Goal: Task Accomplishment & Management: Manage account settings

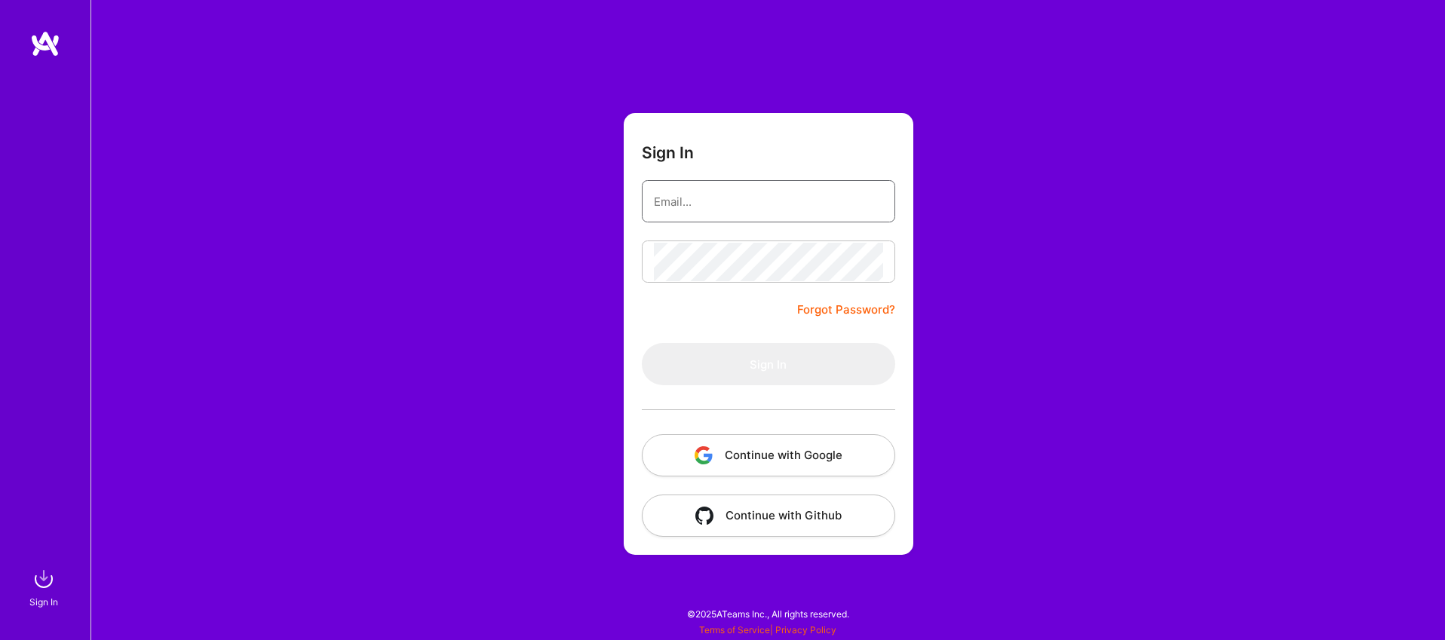
click at [697, 205] on input "email" at bounding box center [768, 202] width 229 height 38
type input "[EMAIL_ADDRESS][DOMAIN_NAME]"
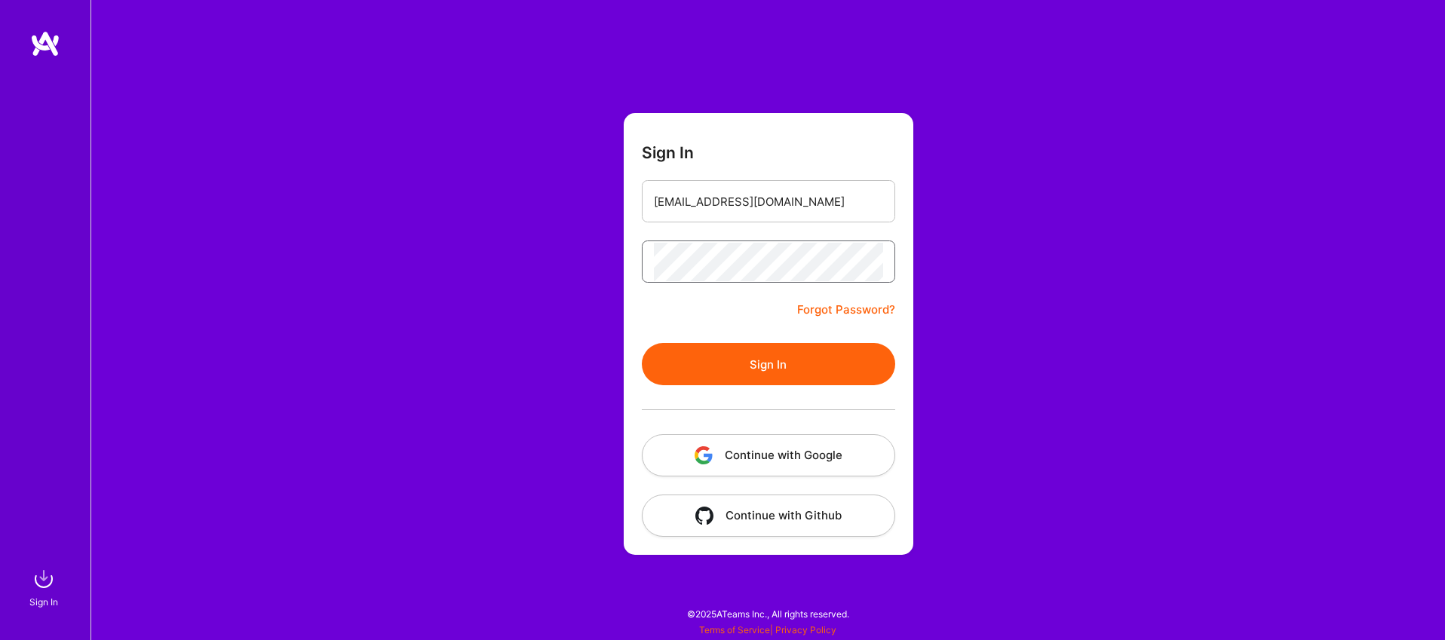
click at [642, 343] on button "Sign In" at bounding box center [768, 364] width 253 height 42
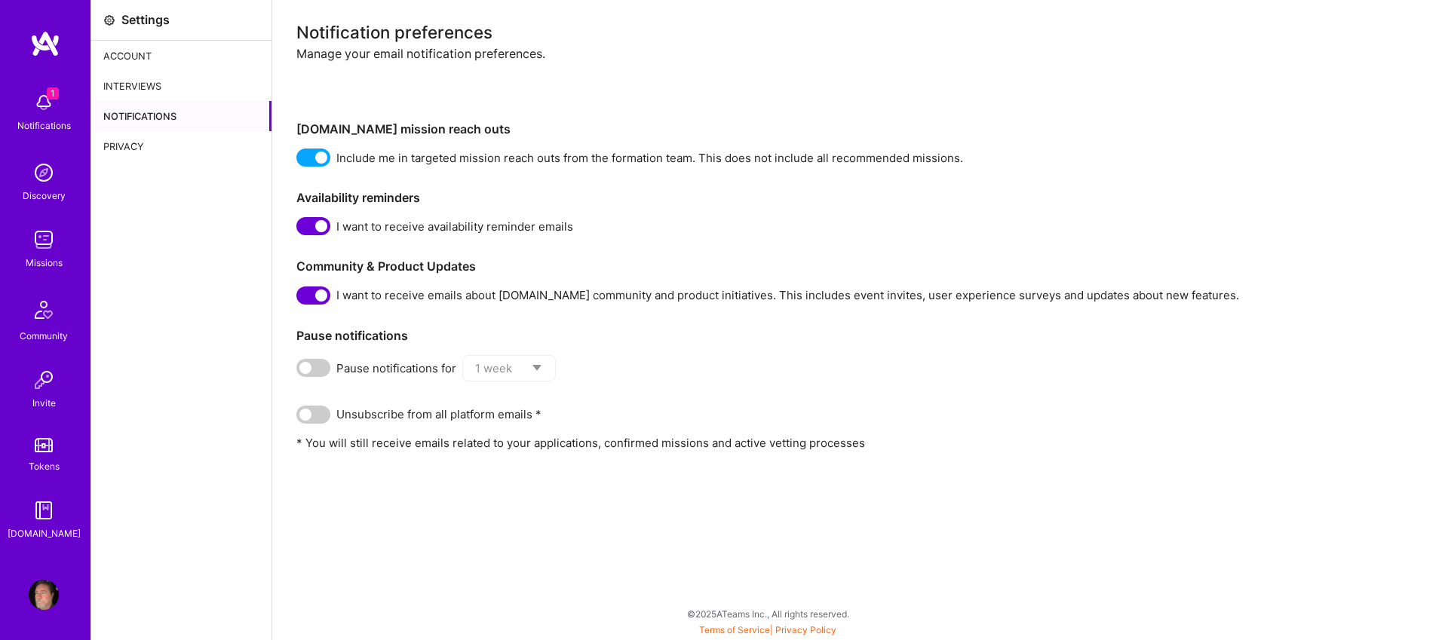
click at [549, 545] on div "Notification preferences Manage your email notification preferences. [DOMAIN_NA…" at bounding box center [858, 320] width 1173 height 640
click at [43, 102] on img at bounding box center [44, 103] width 30 height 30
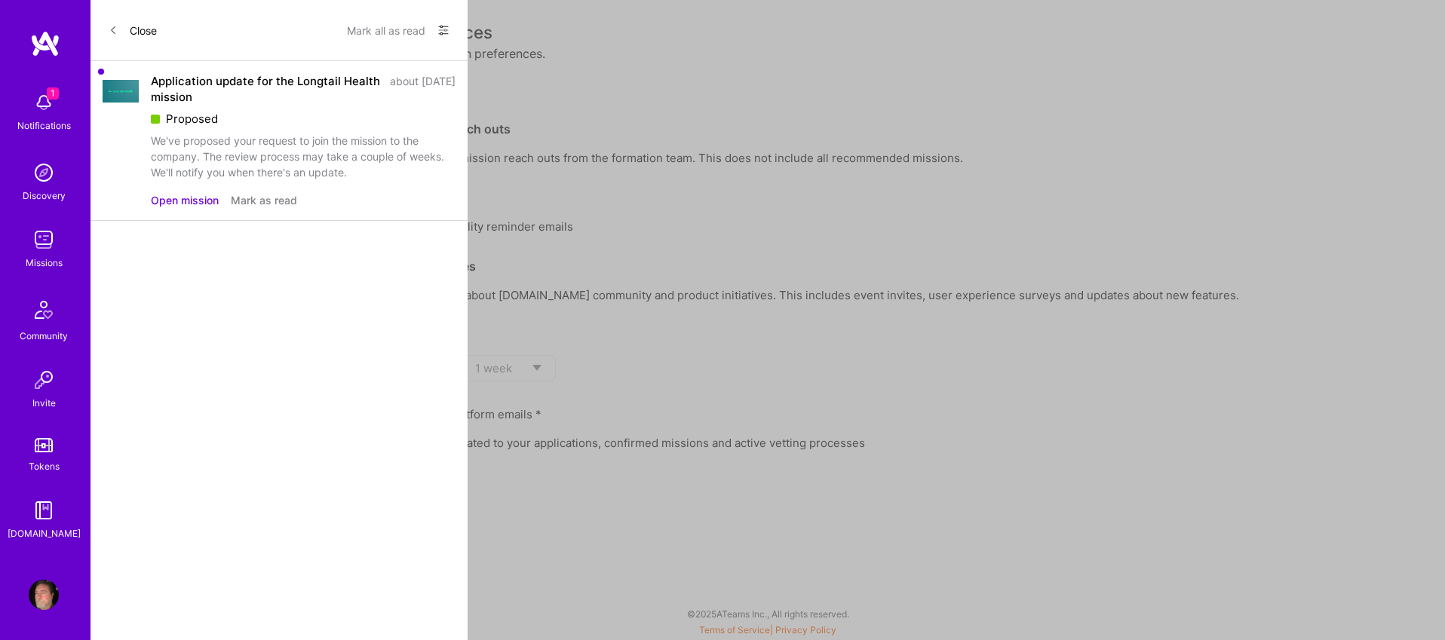
click at [194, 98] on div "Application update for the Longtail Health mission" at bounding box center [266, 89] width 230 height 32
click at [119, 93] on img at bounding box center [121, 91] width 36 height 23
click at [186, 82] on div "Application update for the Longtail Health mission" at bounding box center [266, 89] width 230 height 32
click at [438, 95] on div "about [DATE]" at bounding box center [423, 89] width 66 height 32
click at [398, 33] on button "Mark all as read" at bounding box center [386, 30] width 78 height 24
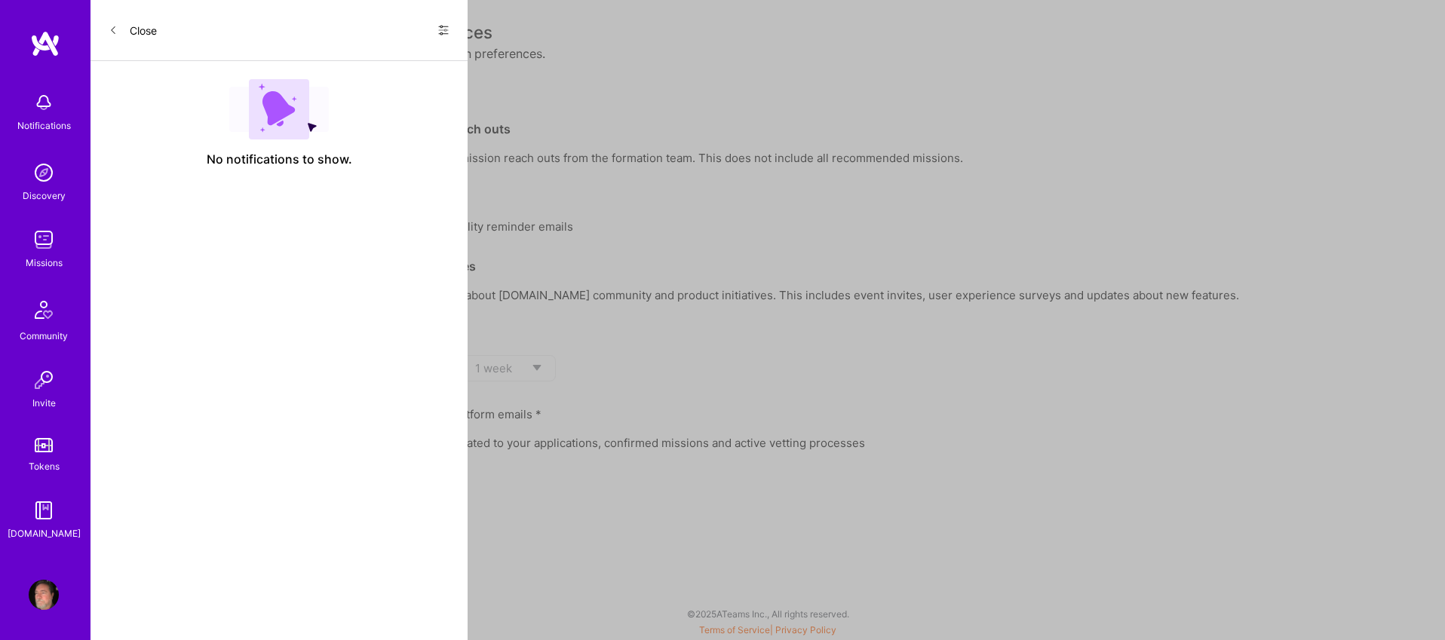
click at [140, 32] on button "Close" at bounding box center [133, 30] width 48 height 24
